Goal: Navigation & Orientation: Go to known website

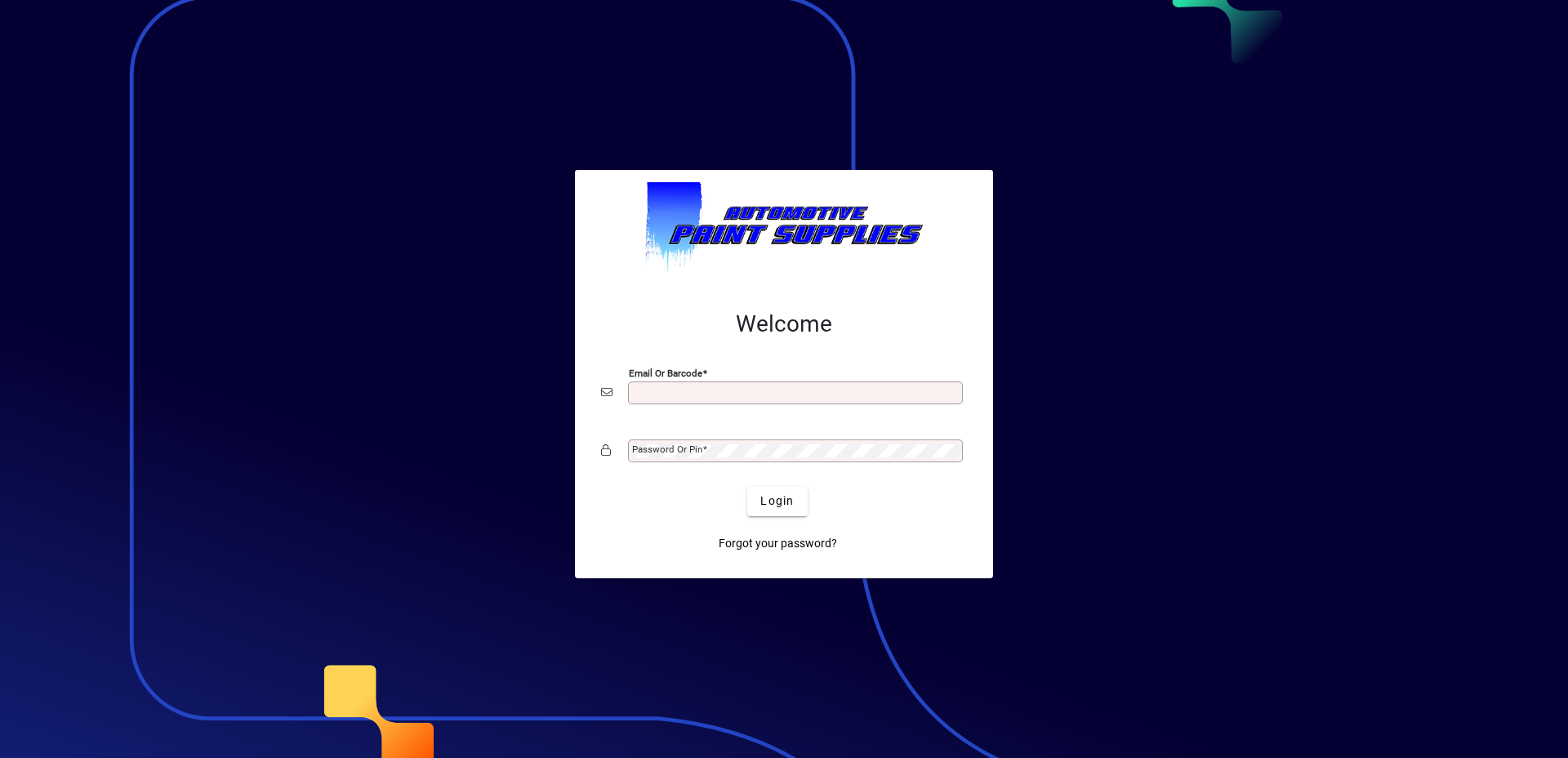
click at [726, 397] on input "Email or Barcode" at bounding box center [797, 392] width 330 height 13
type input "**********"
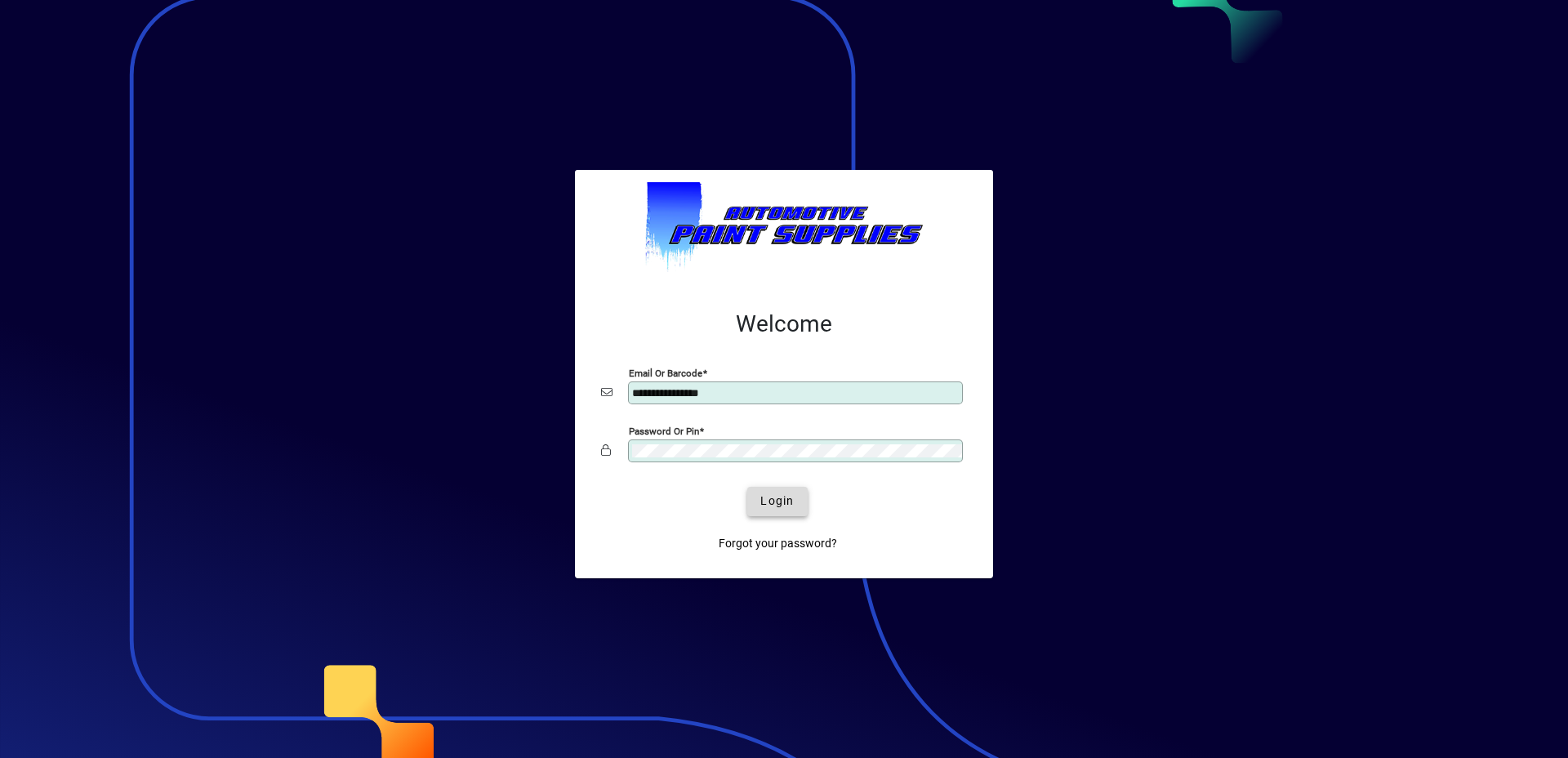
click at [780, 496] on span "Login" at bounding box center [777, 501] width 34 height 17
